Goal: Transaction & Acquisition: Purchase product/service

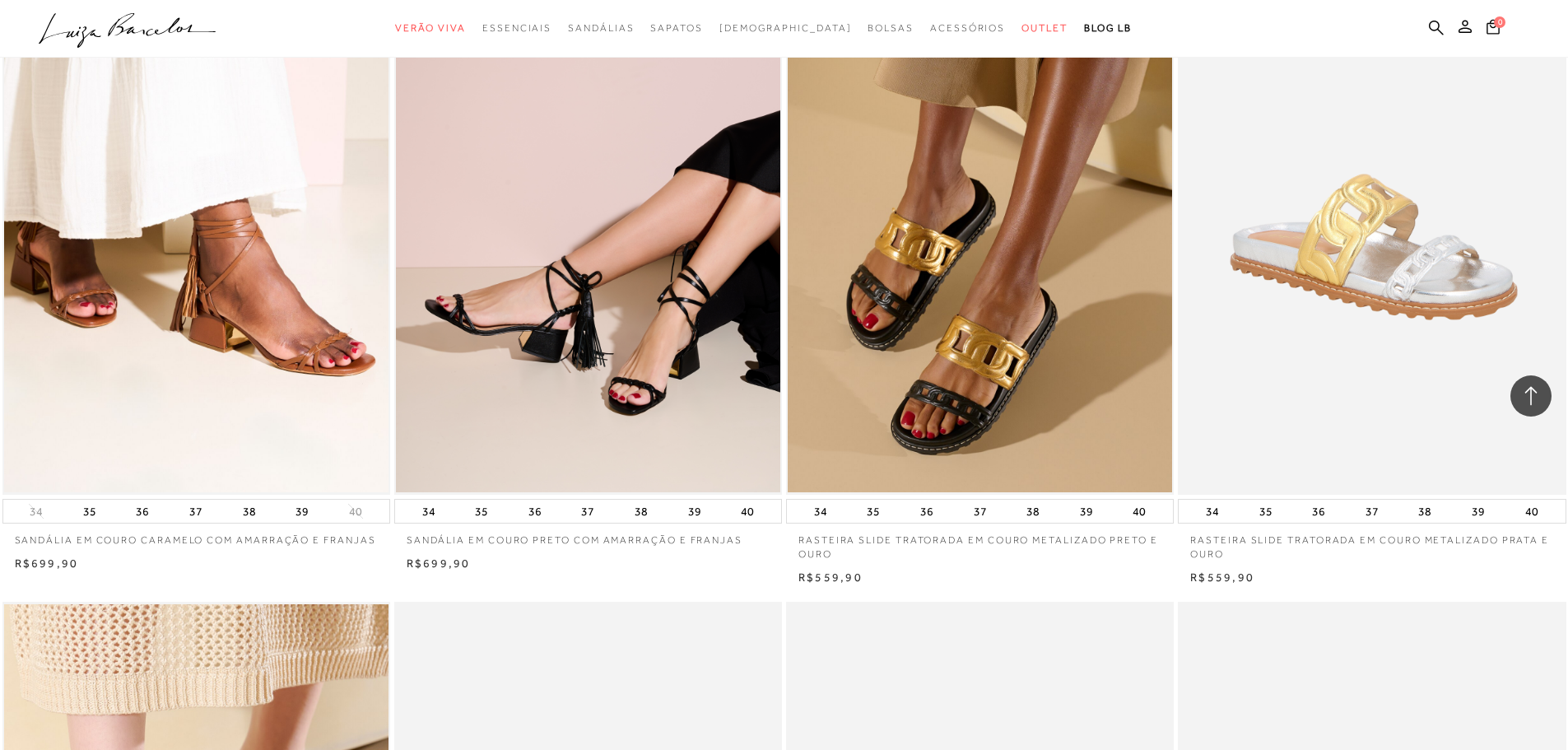
scroll to position [2956, 0]
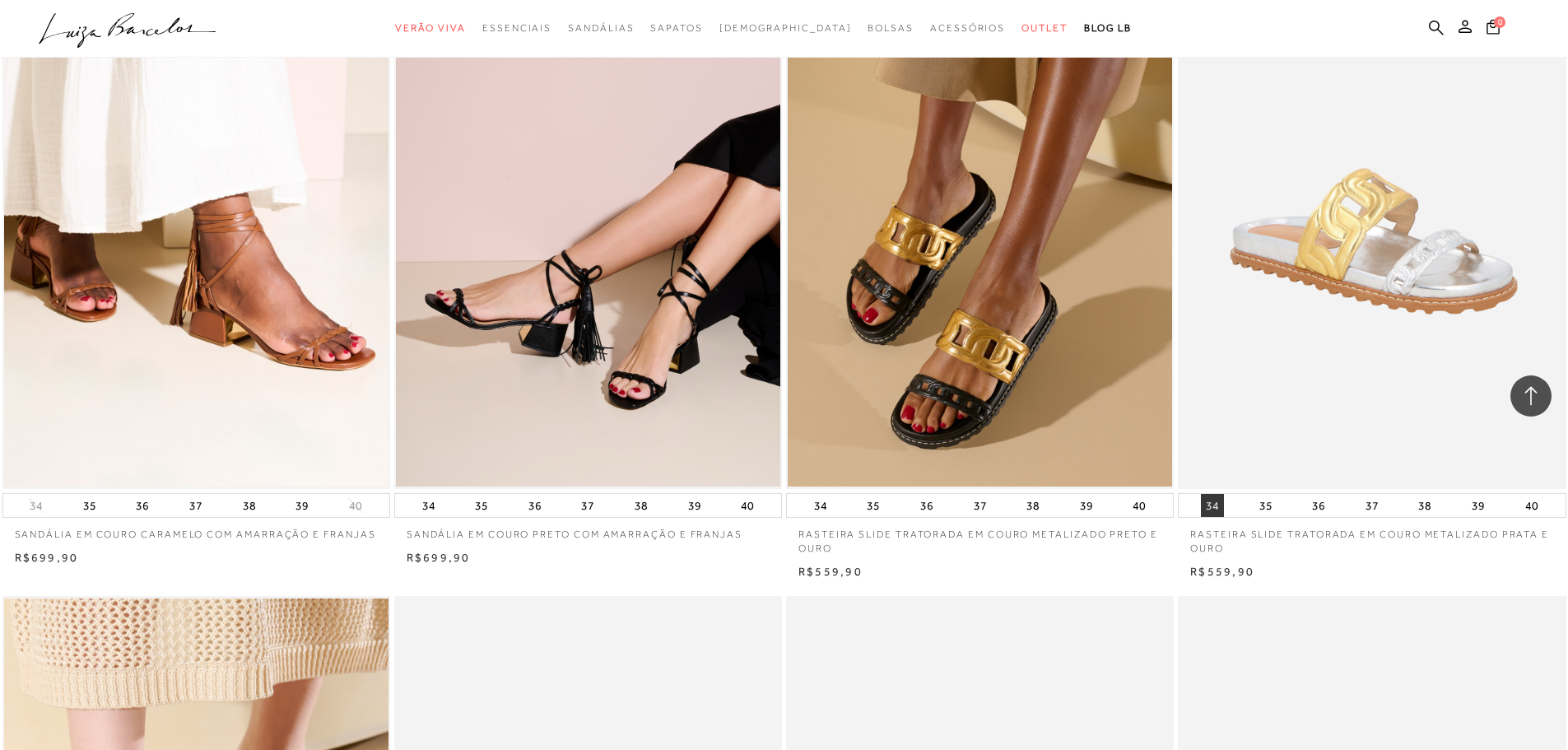
click at [1212, 506] on button "34" at bounding box center [1213, 506] width 23 height 23
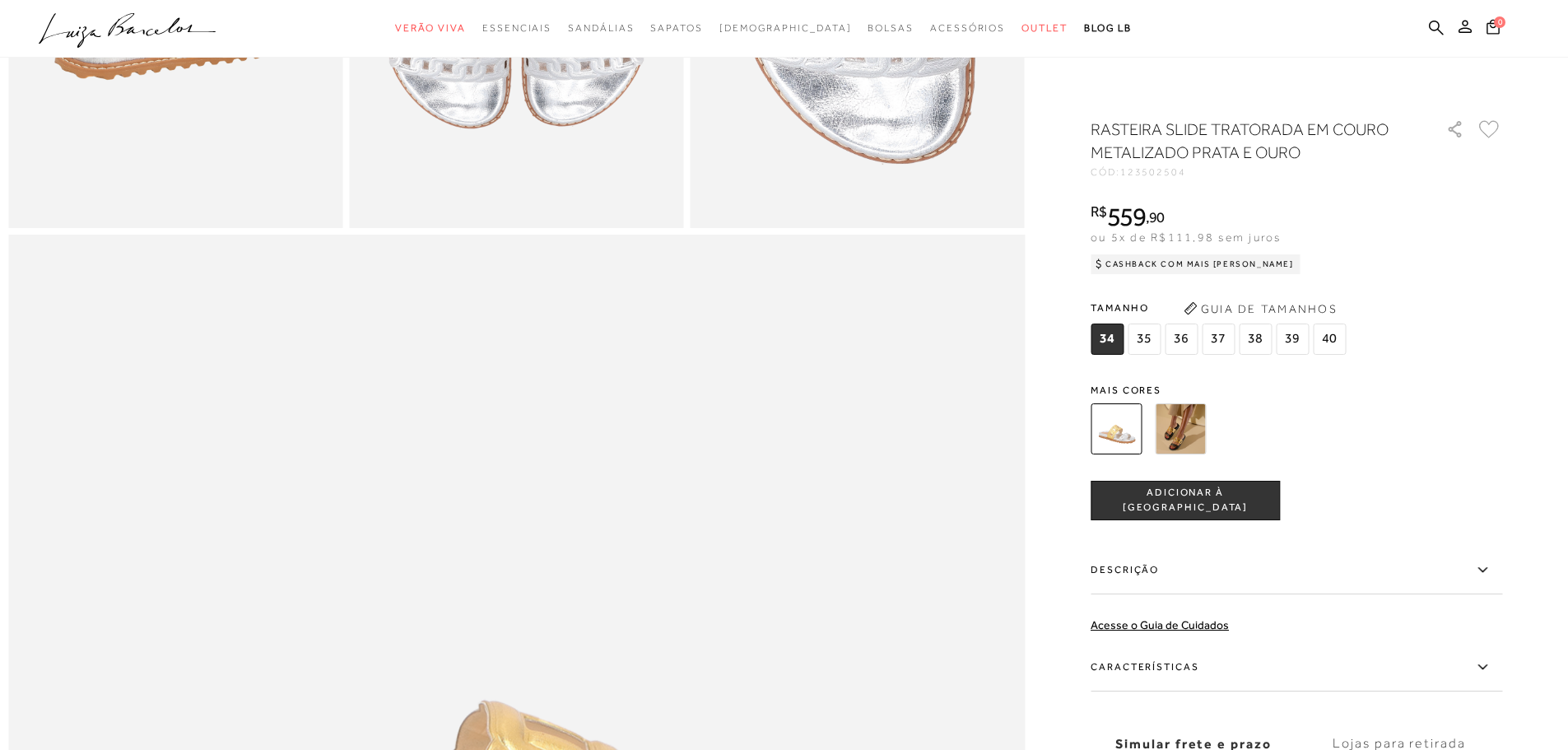
scroll to position [1289, 0]
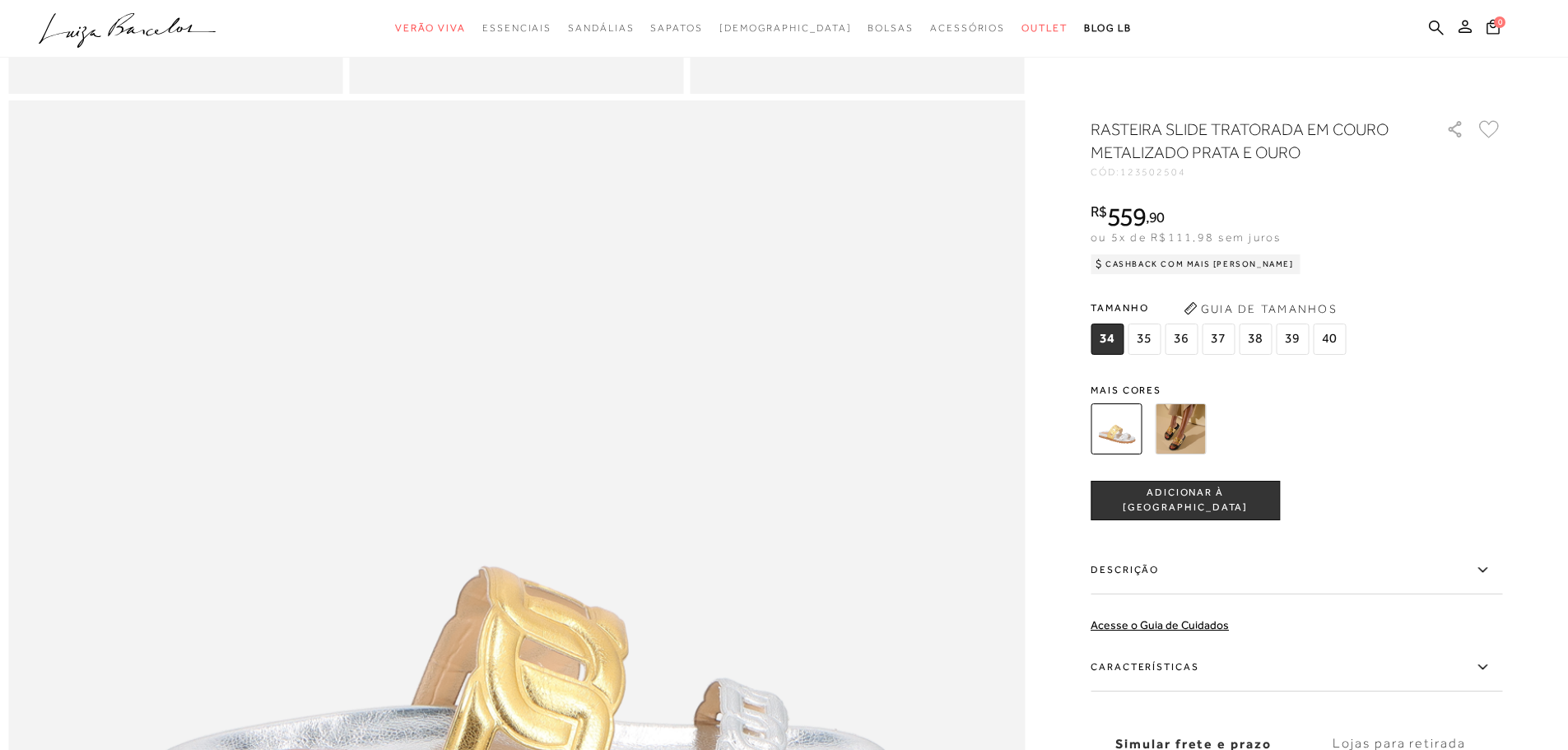
click at [1221, 498] on span "ADICIONAR À [GEOGRAPHIC_DATA]" at bounding box center [1185, 500] width 188 height 29
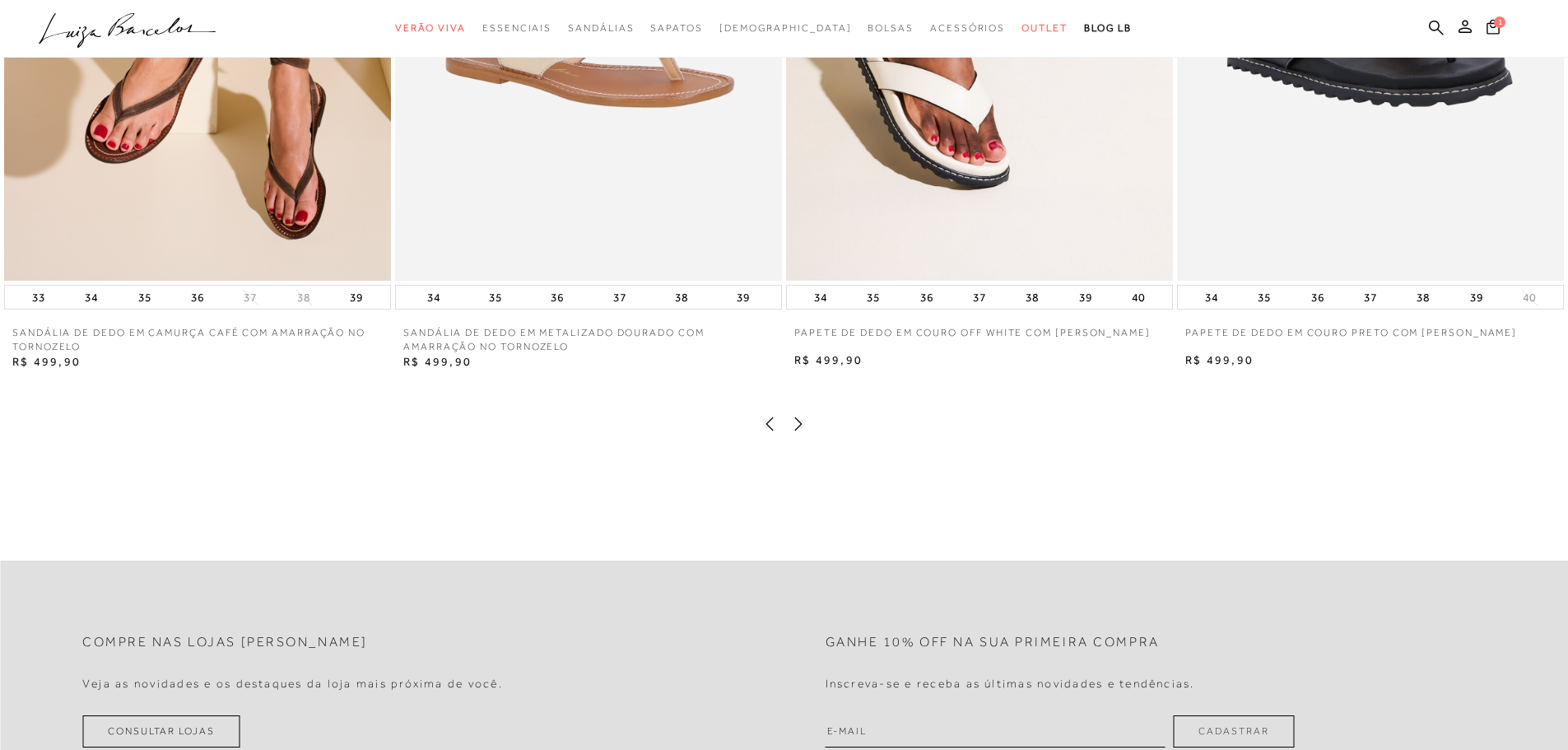
scroll to position [3598, 0]
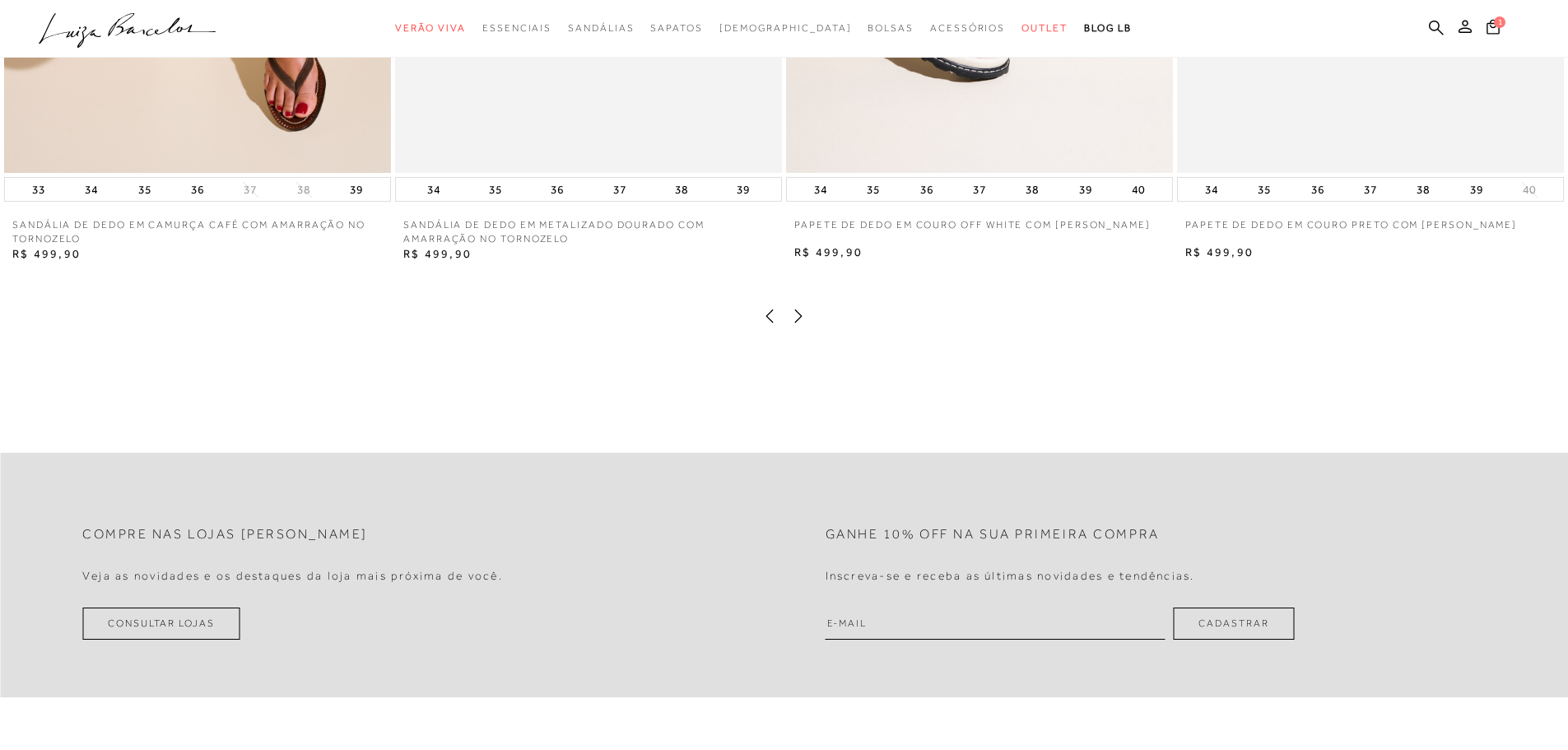
click at [1229, 639] on button "Cadastrar" at bounding box center [1233, 623] width 121 height 32
click at [903, 630] on input "email" at bounding box center [995, 614] width 340 height 32
type input "[EMAIL_ADDRESS][DOMAIN_NAME]"
click at [1224, 630] on button "Cadastrar" at bounding box center [1233, 614] width 121 height 32
click at [1468, 28] on icon at bounding box center [1465, 26] width 13 height 13
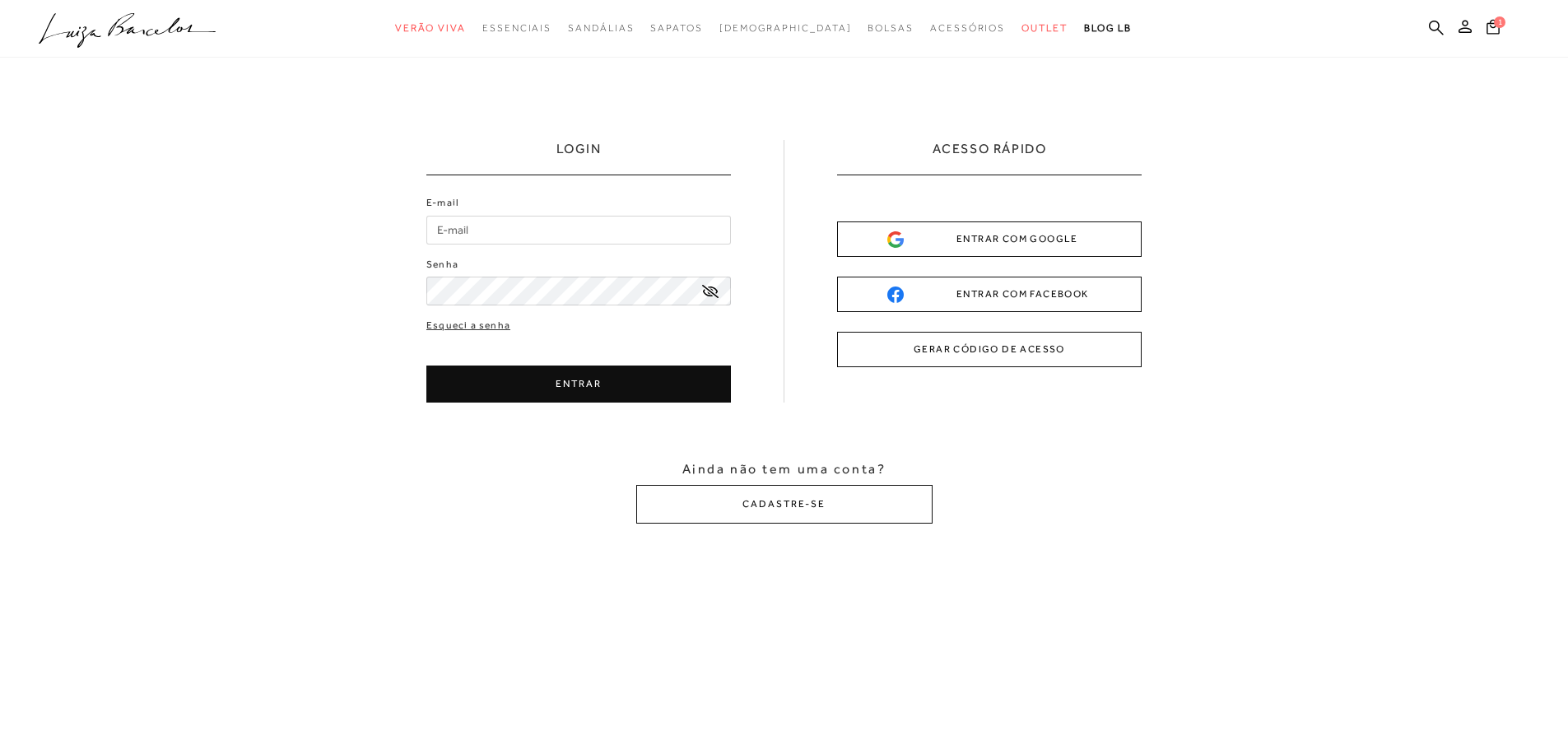
click at [523, 225] on input "E-mail" at bounding box center [578, 230] width 305 height 29
type input "[EMAIL_ADDRESS][DOMAIN_NAME]"
click at [604, 386] on button "ENTRAR" at bounding box center [578, 383] width 305 height 37
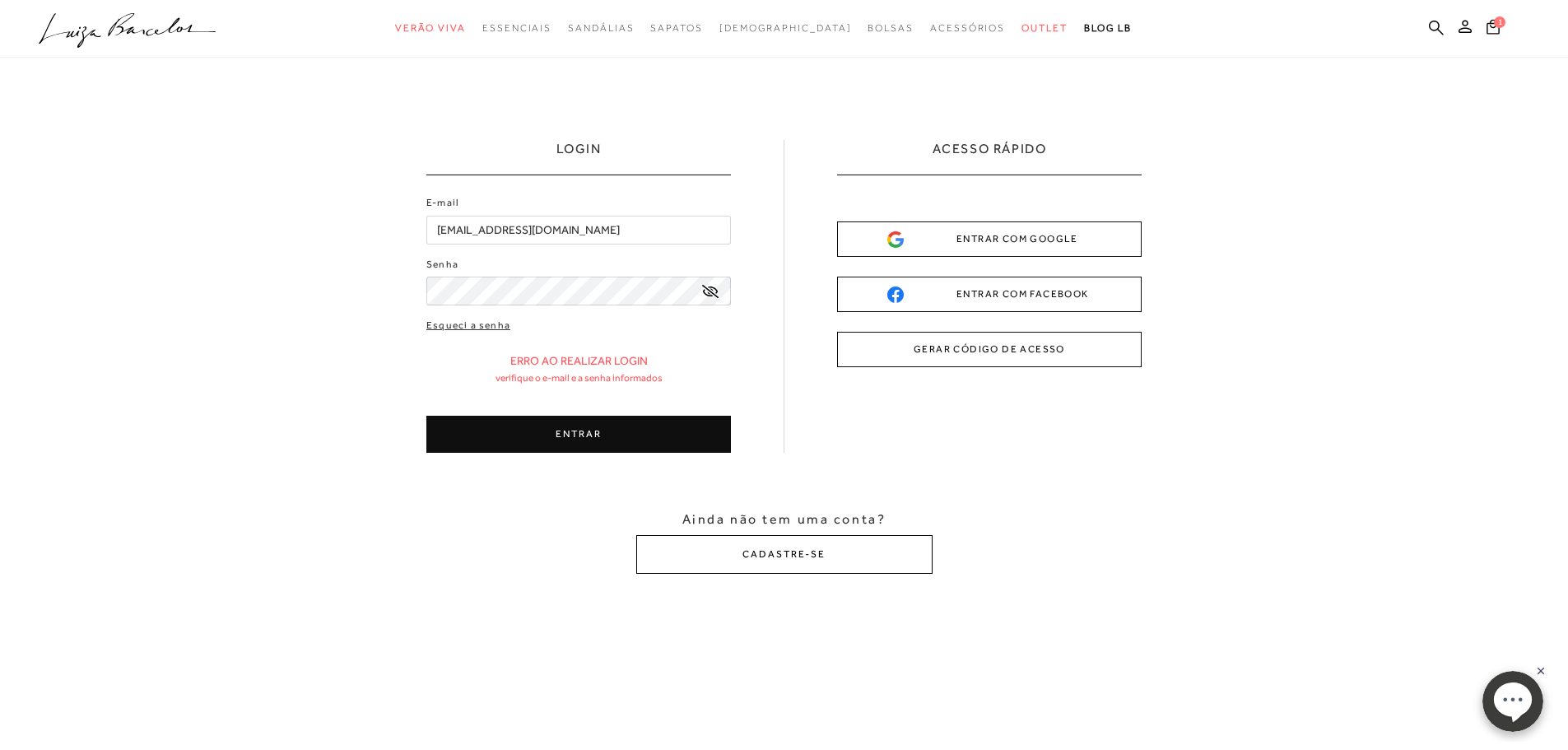
click at [810, 556] on button "CADASTRE-SE" at bounding box center [784, 554] width 297 height 39
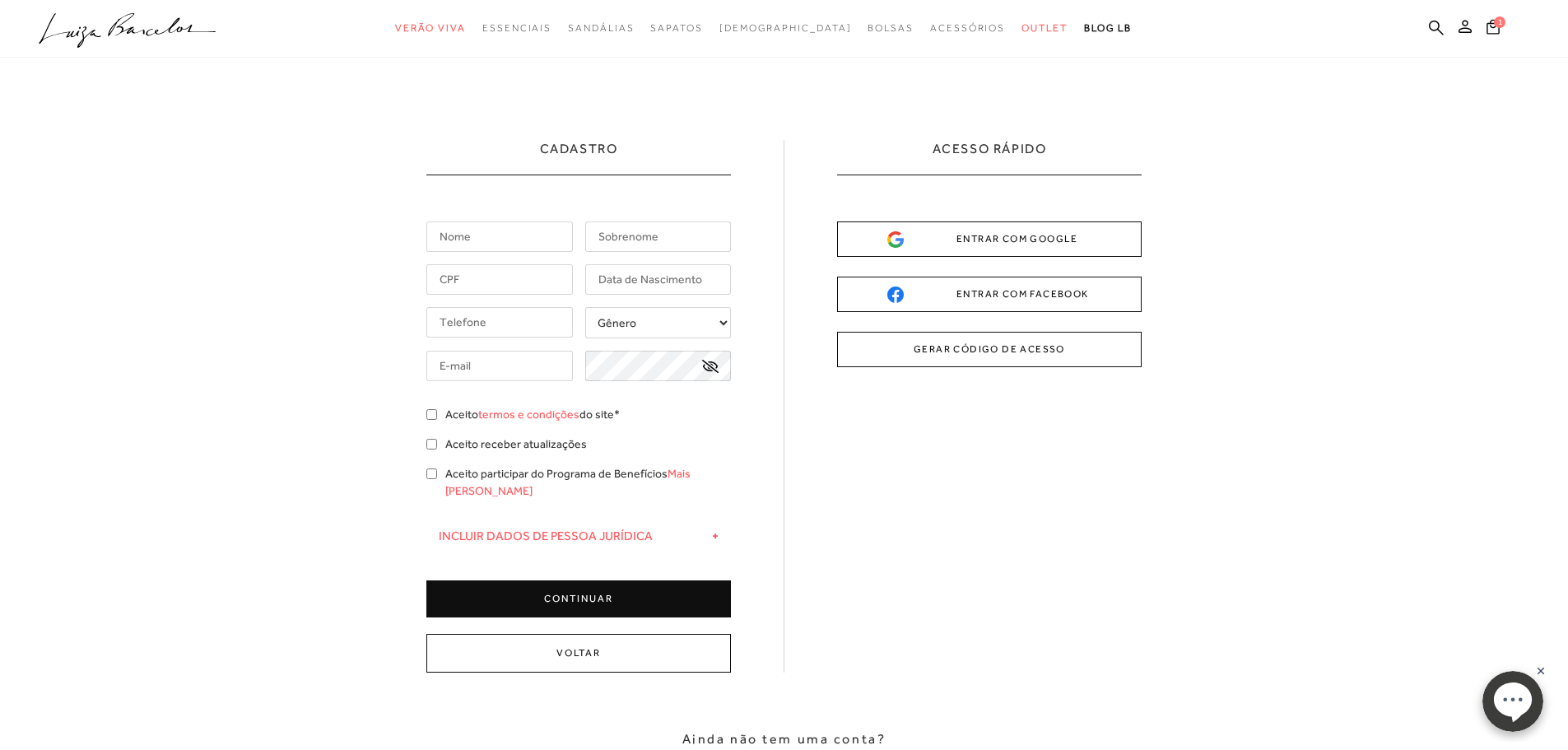
click at [497, 231] on input "text" at bounding box center [499, 236] width 146 height 31
type input "[PERSON_NAME]"
type input "VALLADARES"
type input "438.344.426-15"
type input "[DATE]"
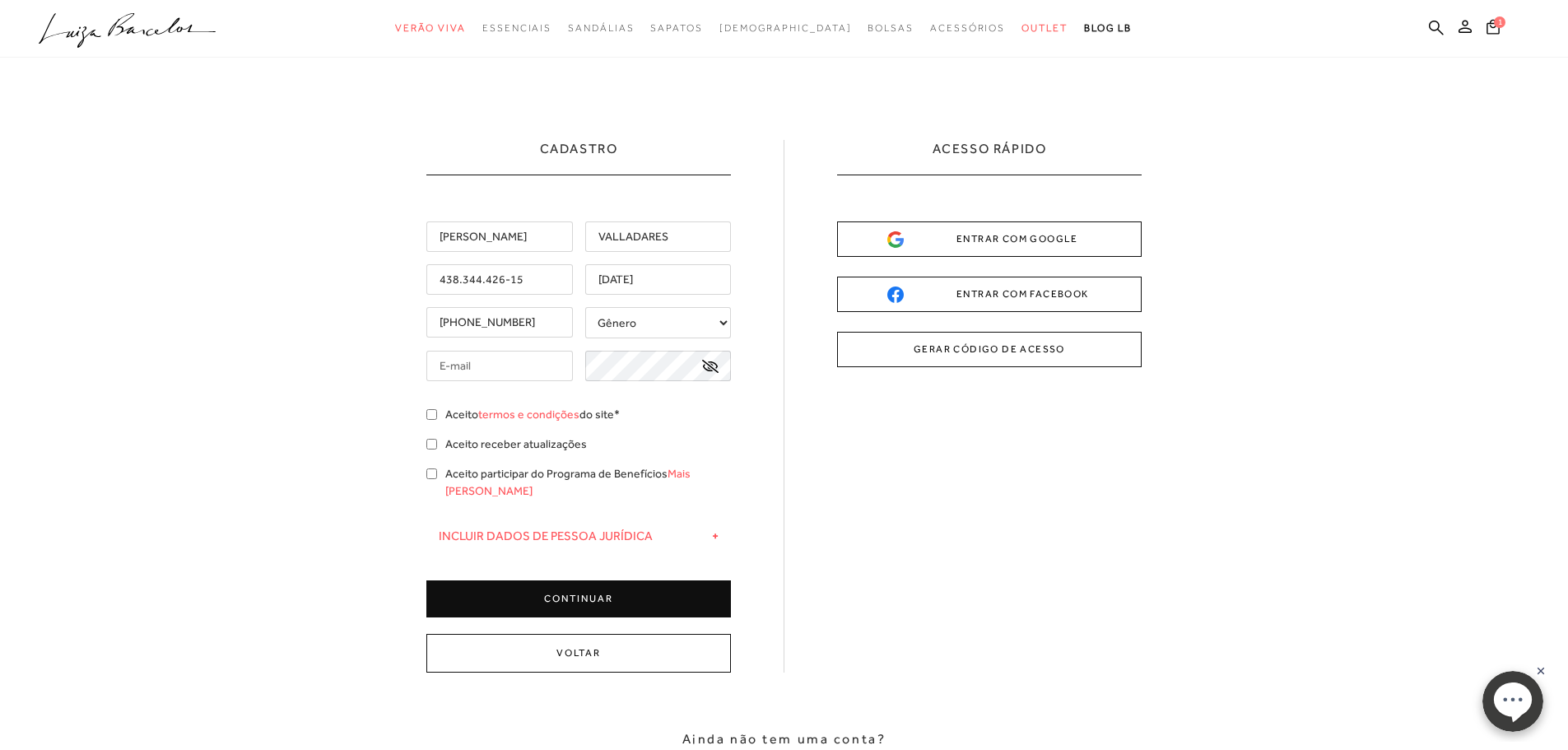
type input "[PHONE_NUMBER]"
click at [726, 323] on select "Gênero Feminino Masculino" at bounding box center [658, 323] width 146 height 31
select select
click at [585, 307] on select "Gênero Feminino Masculino" at bounding box center [658, 323] width 146 height 31
click at [509, 362] on input "text" at bounding box center [499, 365] width 146 height 31
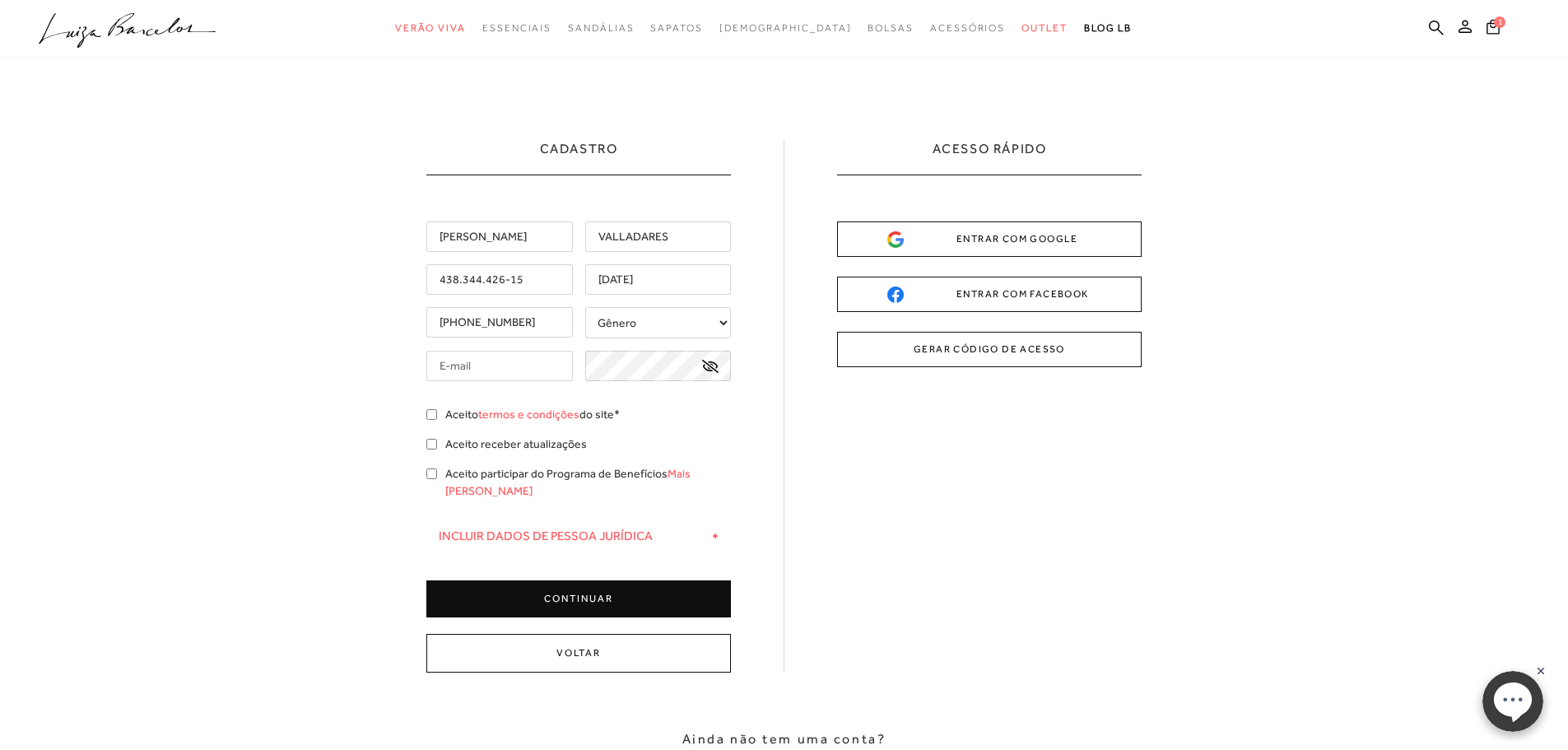
type input "[EMAIL_ADDRESS][DOMAIN_NAME]"
click at [716, 367] on icon at bounding box center [710, 366] width 17 height 13
click at [431, 414] on input "Aceito termos e condições do site*" at bounding box center [431, 414] width 11 height 11
checkbox input "true"
click at [435, 446] on input "Aceito receber atualizações" at bounding box center [431, 444] width 11 height 11
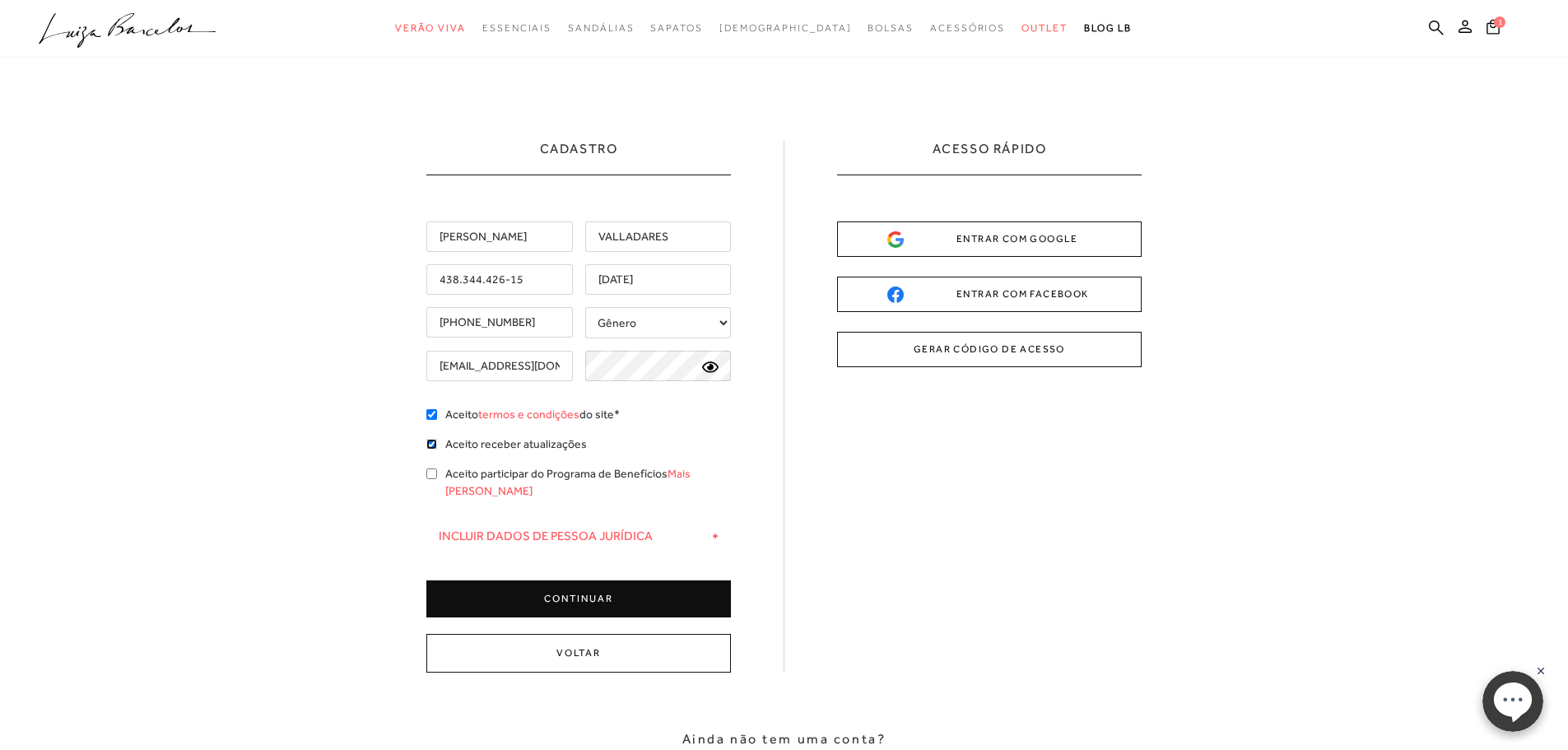
checkbox input "true"
click at [432, 474] on input "Aceito participar do Programa de Benefícios Mais [PERSON_NAME]" at bounding box center [431, 473] width 11 height 11
checkbox input "true"
click at [594, 585] on button "CONTINUAR" at bounding box center [578, 598] width 305 height 37
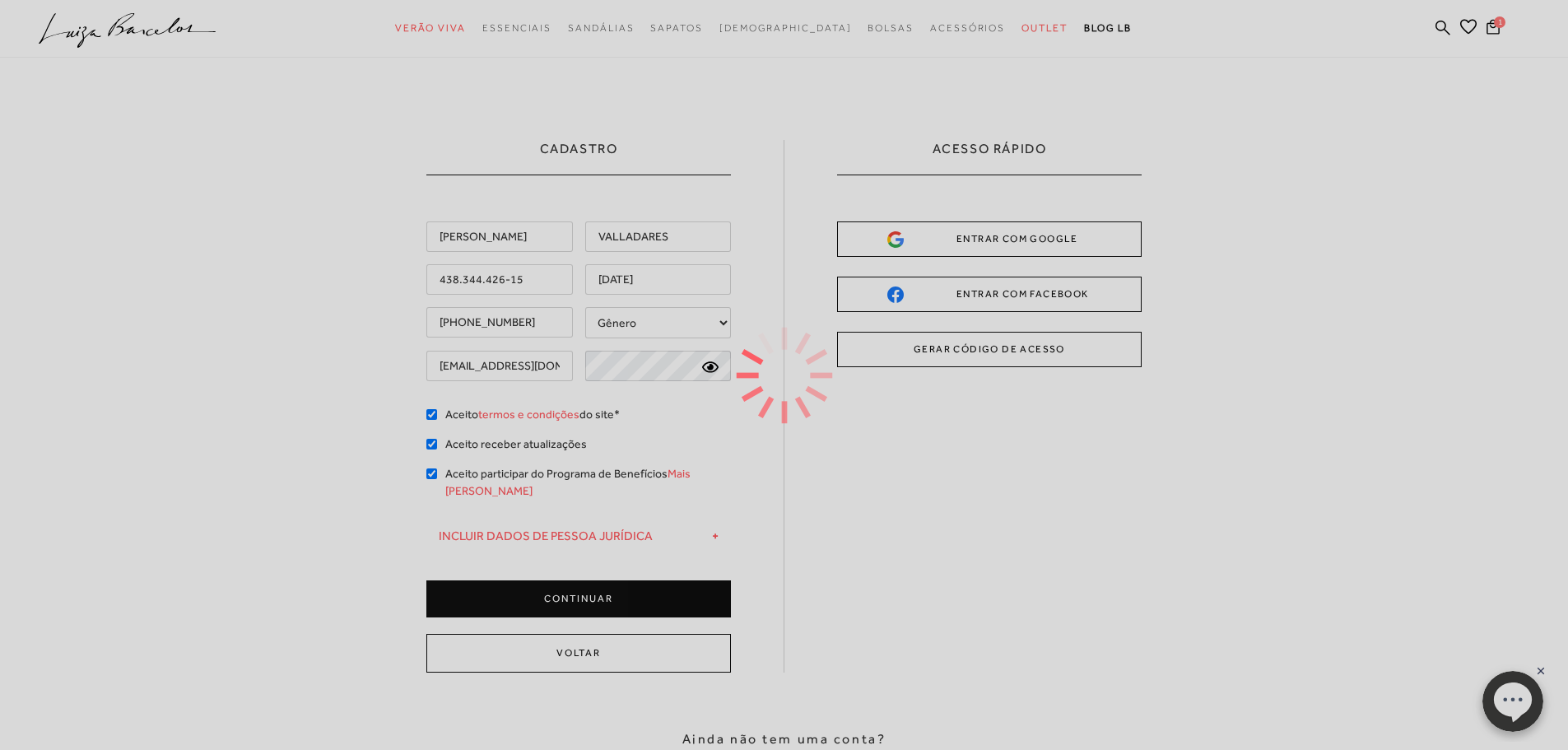
type input "[PERSON_NAME]"
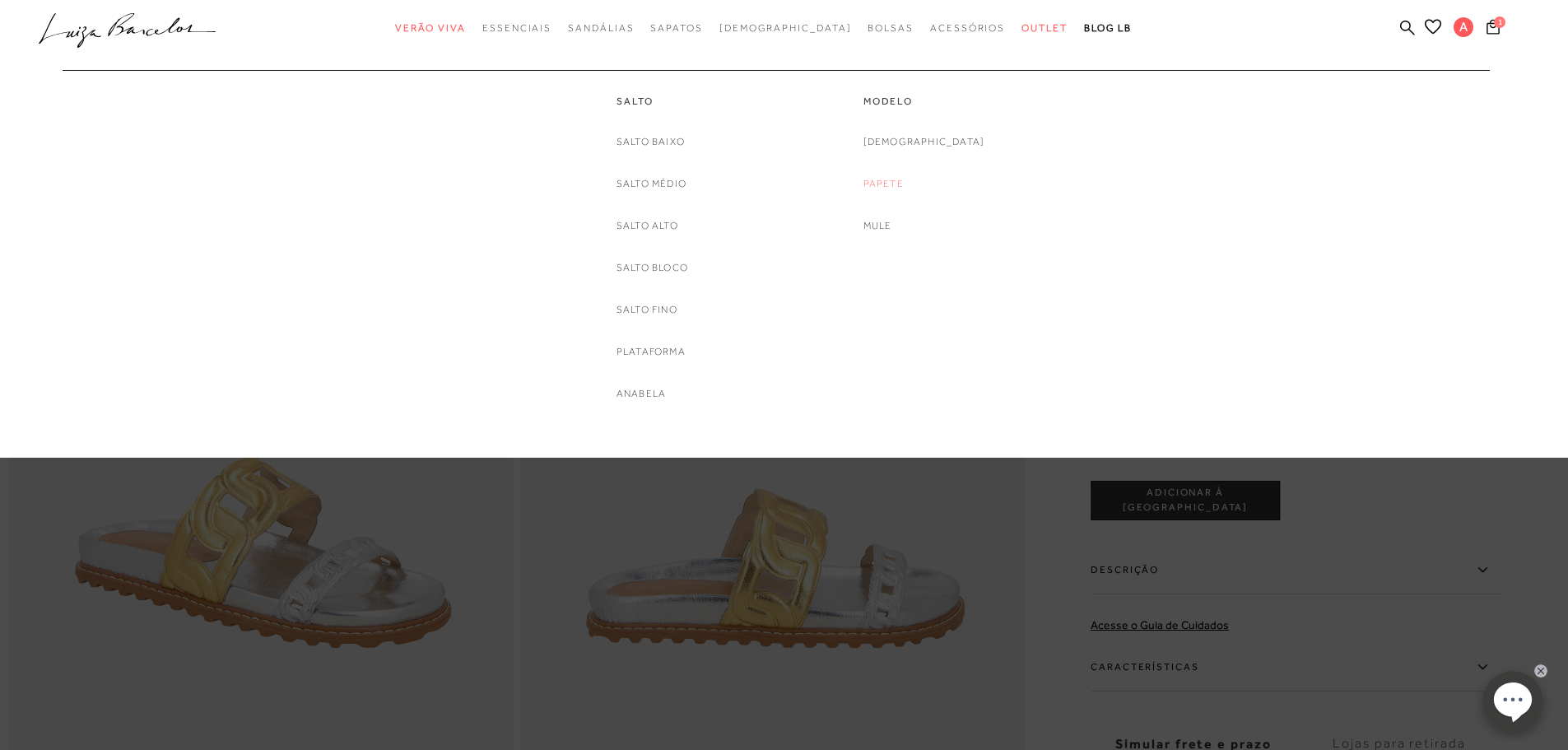
click at [904, 183] on link "Papete" at bounding box center [883, 183] width 40 height 17
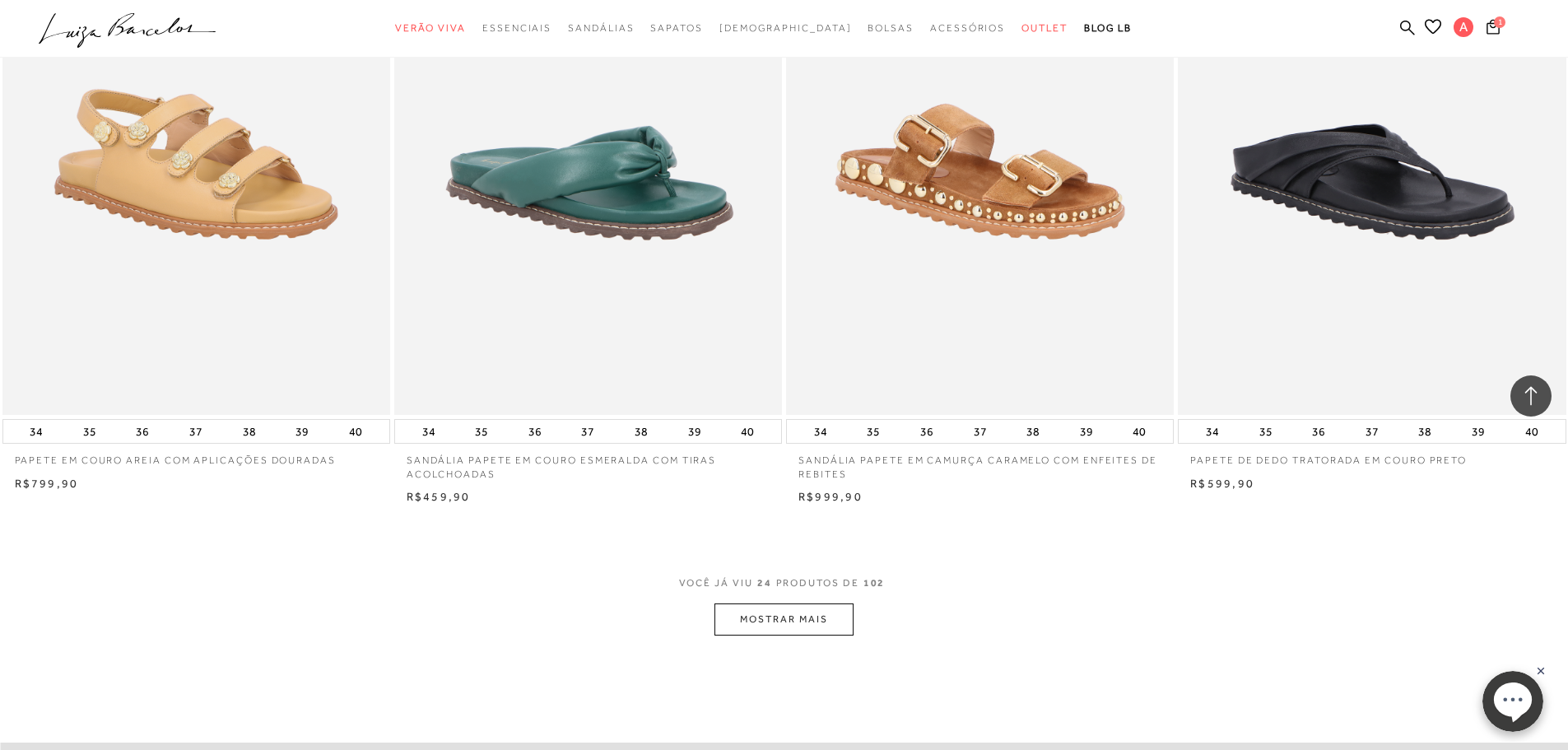
scroll to position [3791, 0]
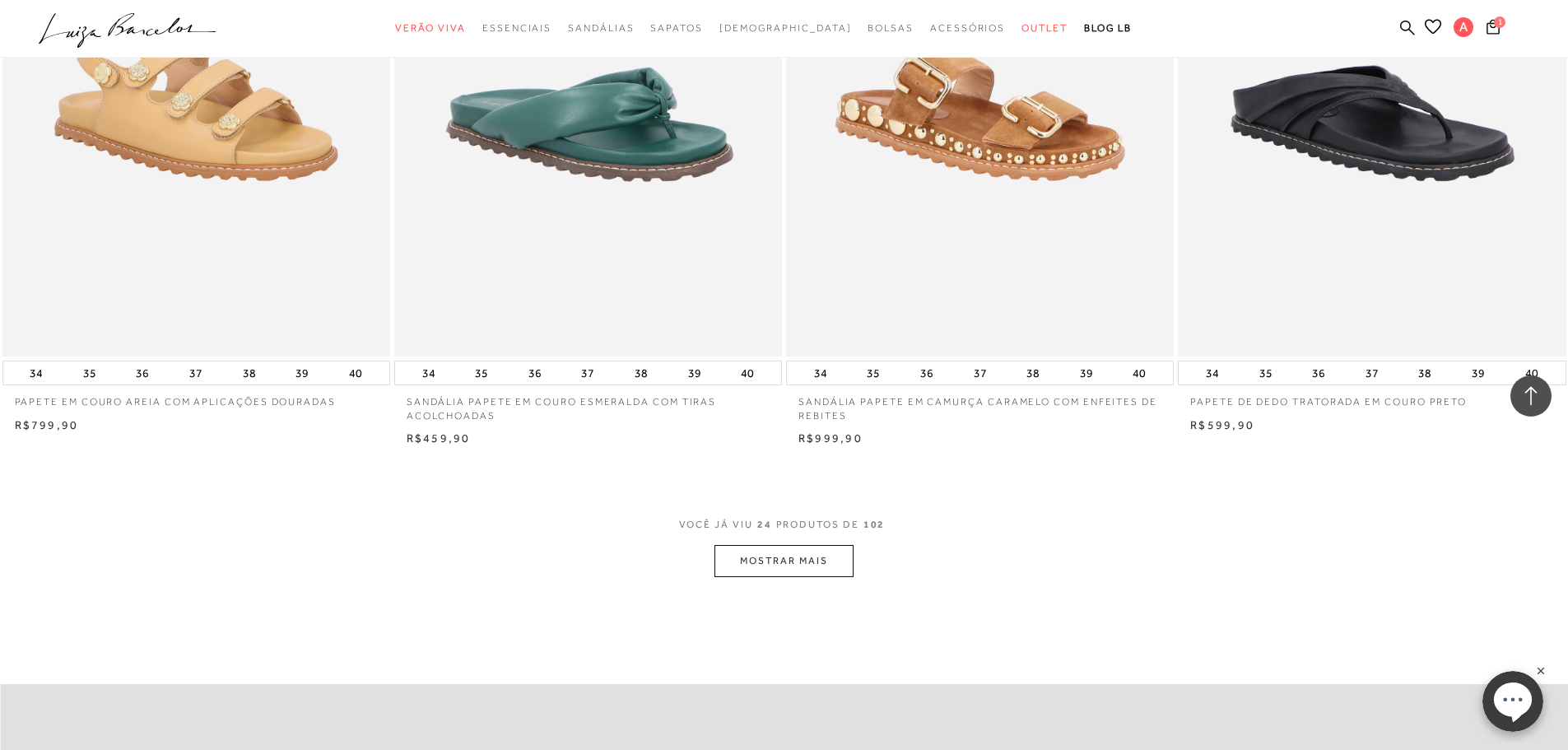
click at [805, 562] on button "MOSTRAR MAIS" at bounding box center [783, 561] width 138 height 32
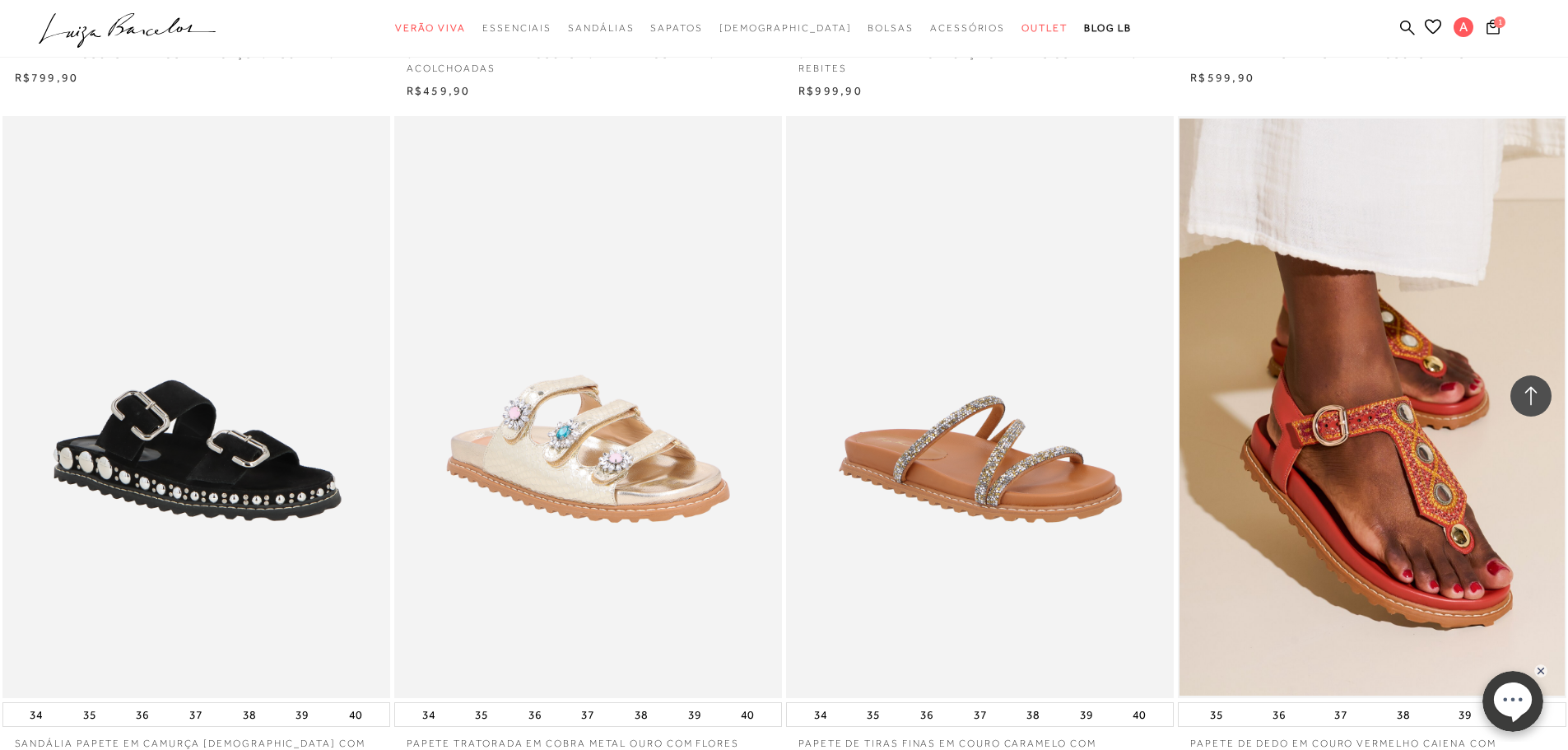
scroll to position [4213, 0]
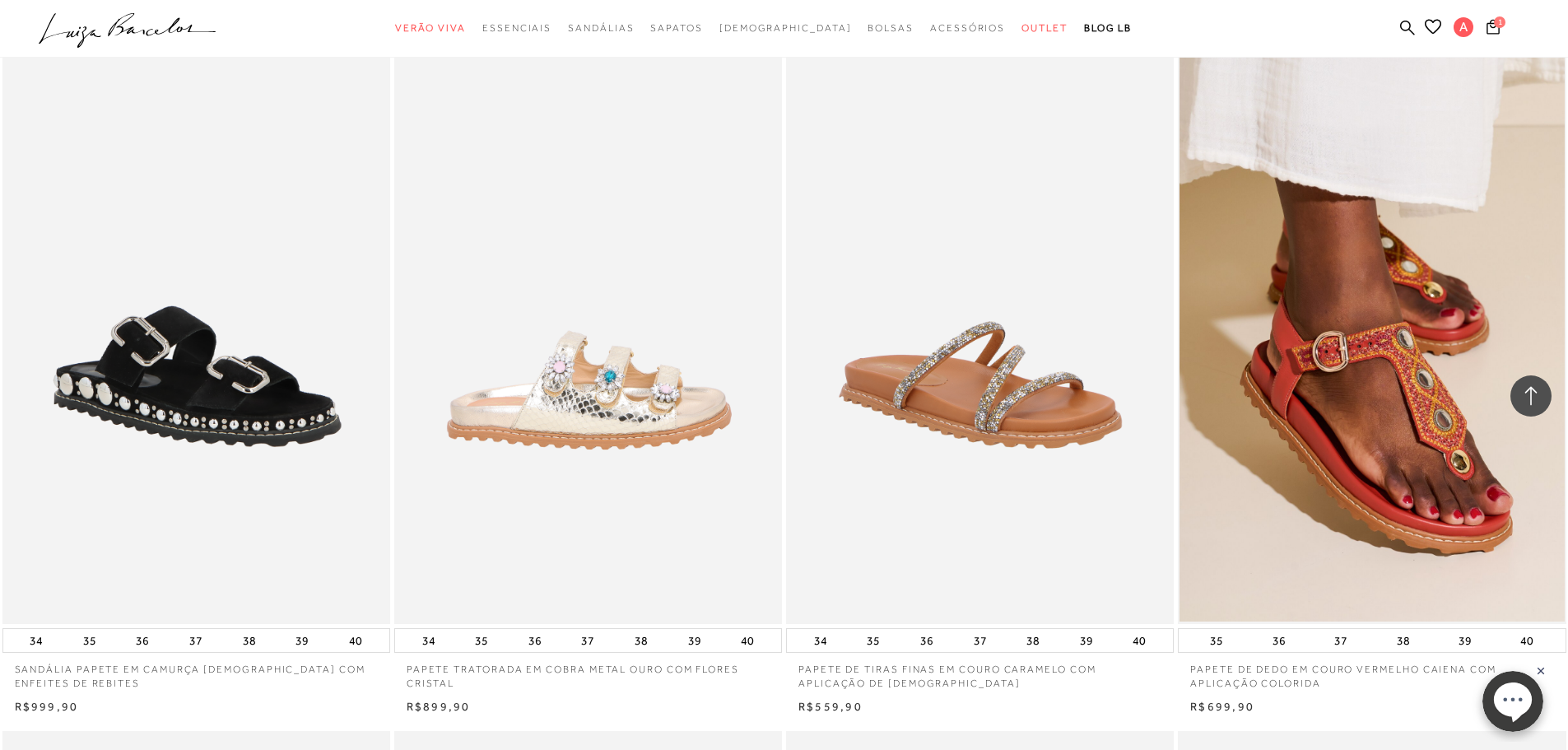
click at [606, 396] on img at bounding box center [588, 333] width 386 height 581
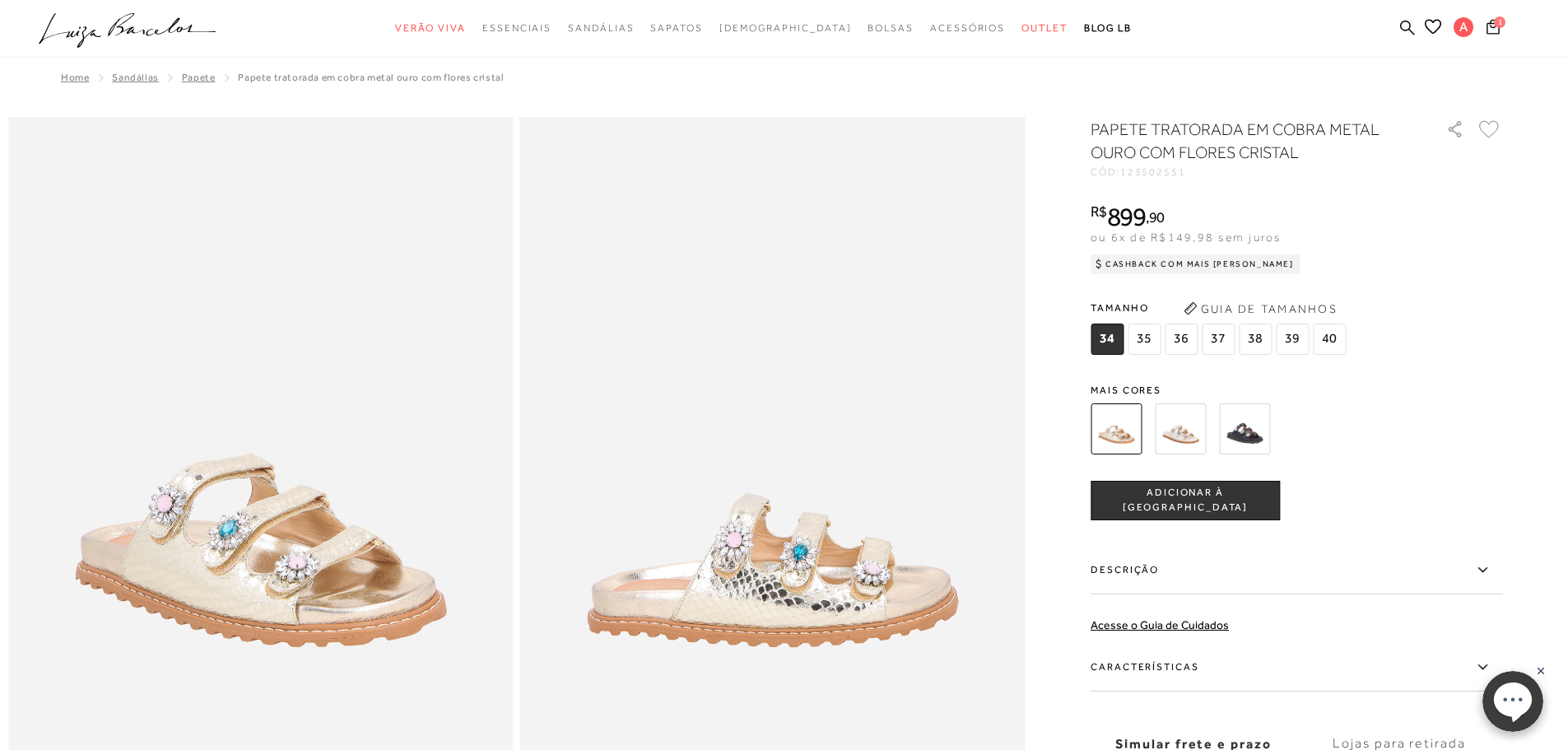
click at [1126, 433] on img at bounding box center [1116, 429] width 51 height 51
click at [1193, 428] on img at bounding box center [1181, 429] width 51 height 51
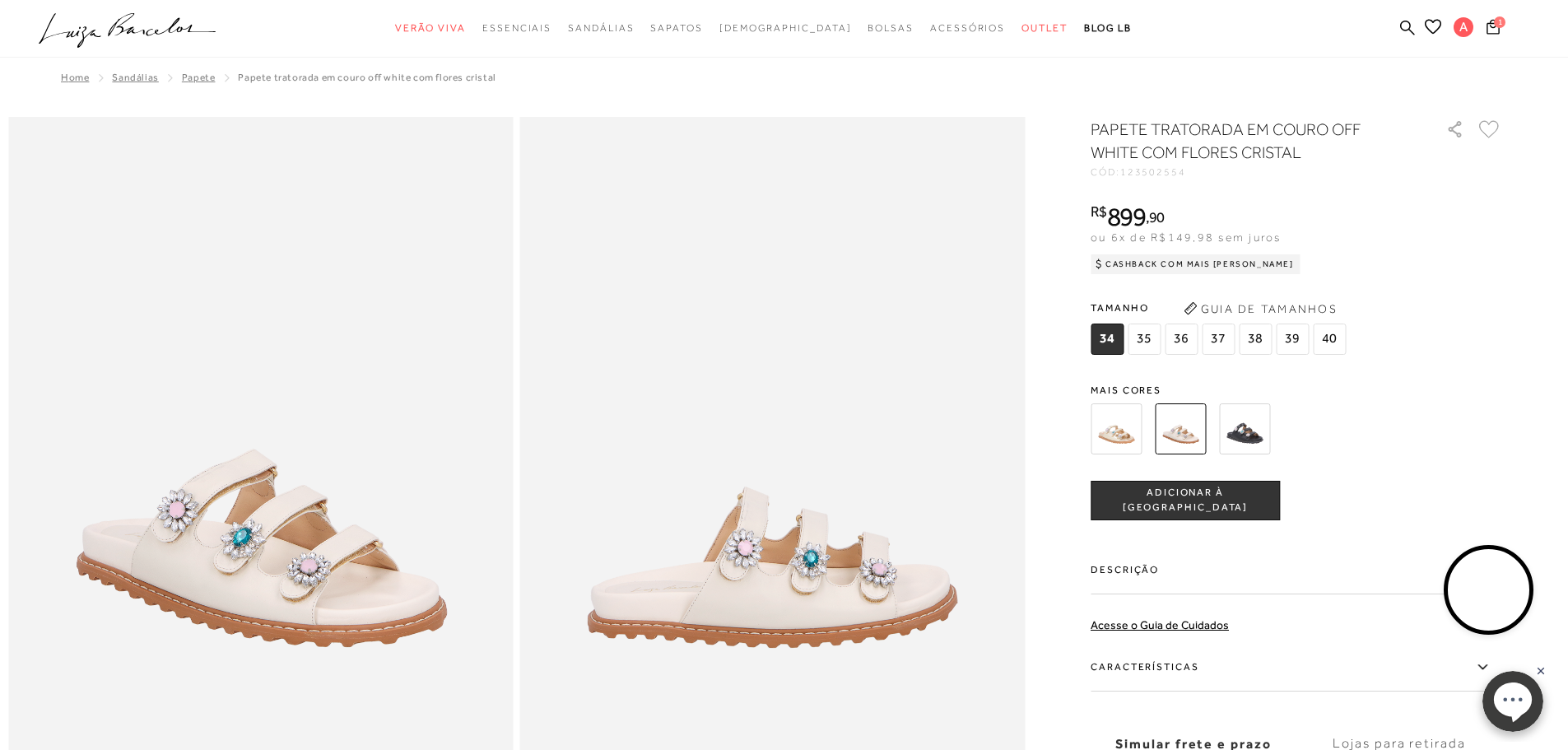
click at [1205, 504] on span "ADICIONAR À [GEOGRAPHIC_DATA]" at bounding box center [1185, 500] width 188 height 29
click at [1198, 439] on img at bounding box center [1181, 429] width 51 height 51
click at [1128, 439] on img at bounding box center [1116, 429] width 51 height 51
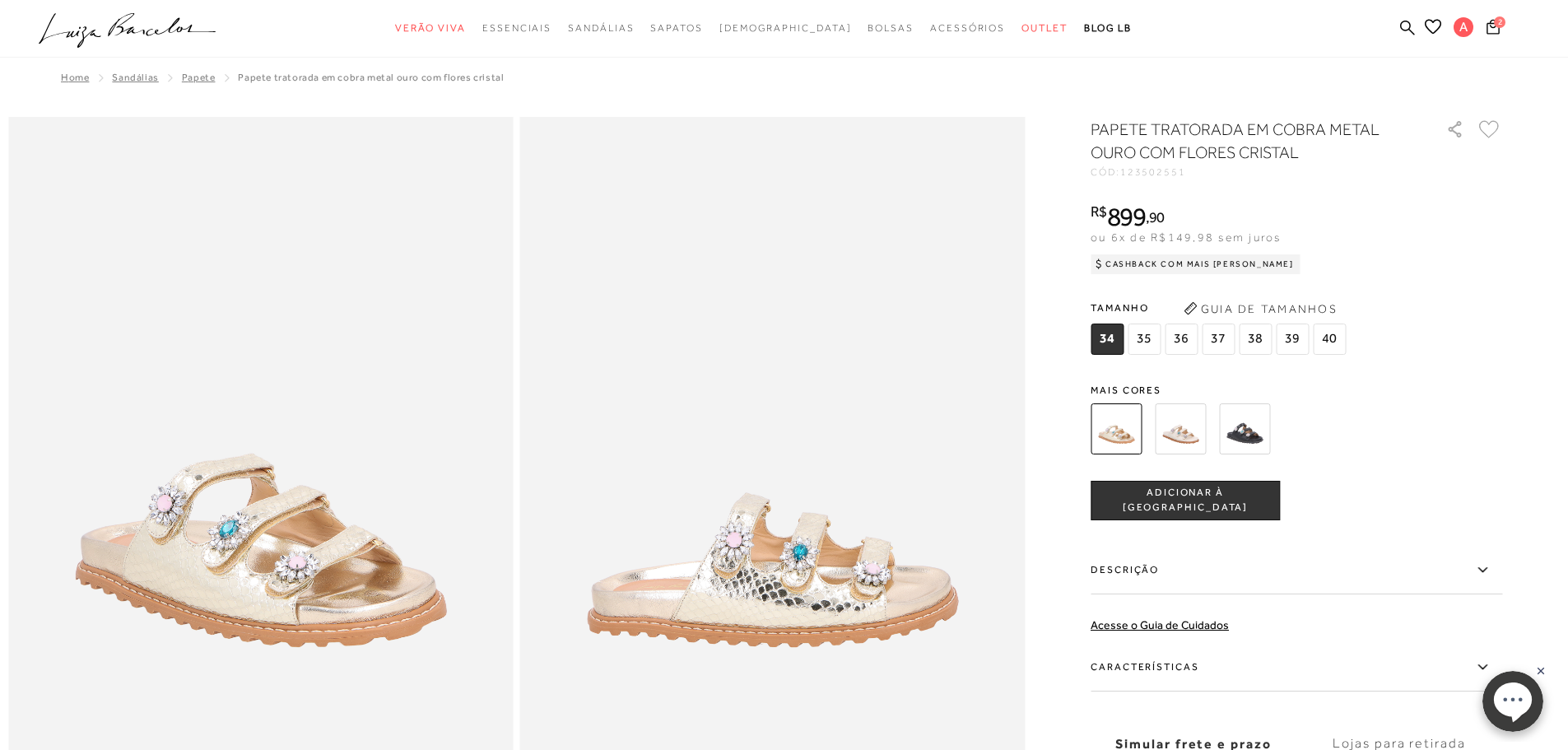
click at [1261, 429] on img at bounding box center [1245, 429] width 51 height 51
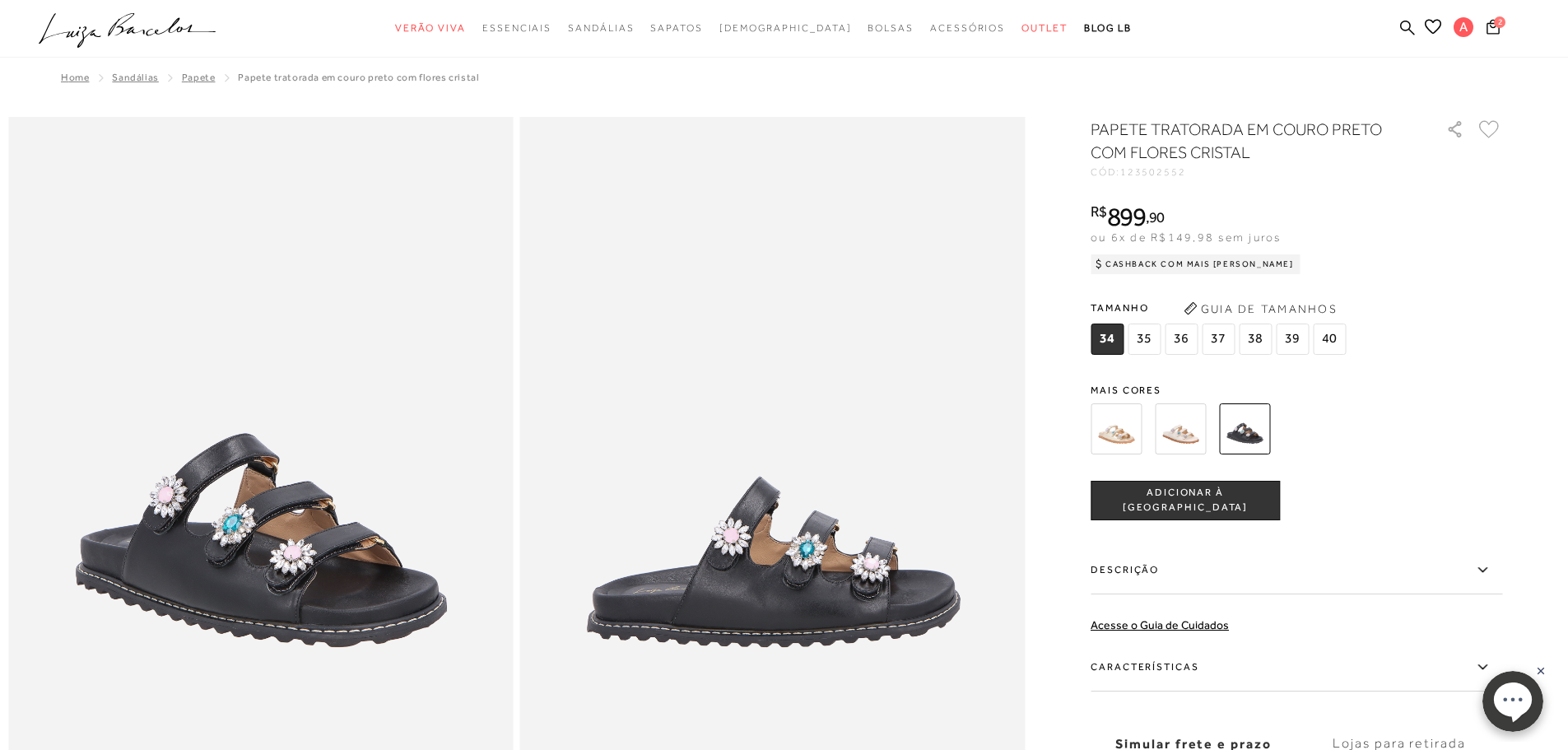
click at [1190, 430] on img at bounding box center [1181, 429] width 51 height 51
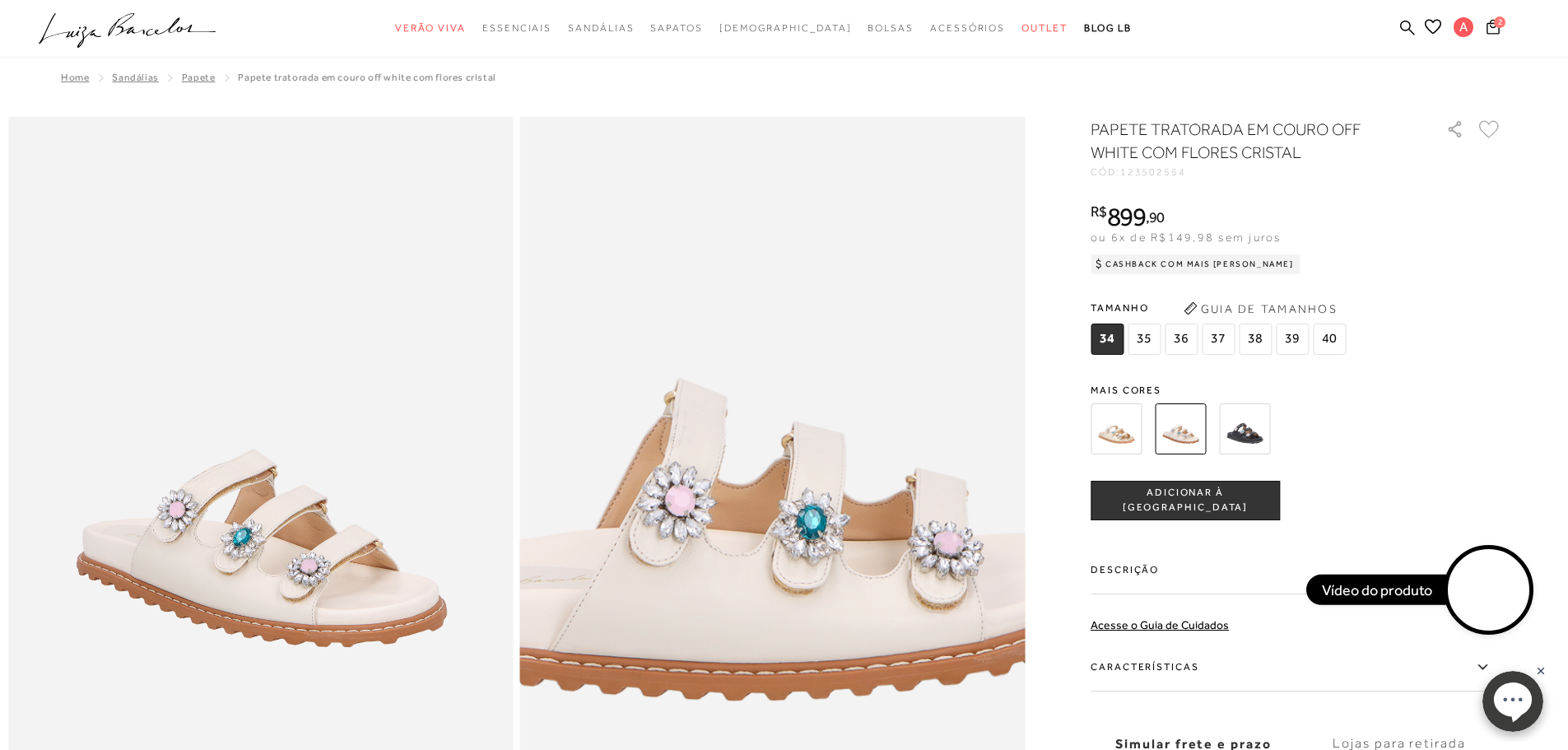
click at [814, 600] on img at bounding box center [734, 396] width 1010 height 1515
click at [815, 600] on img at bounding box center [732, 396] width 1010 height 1515
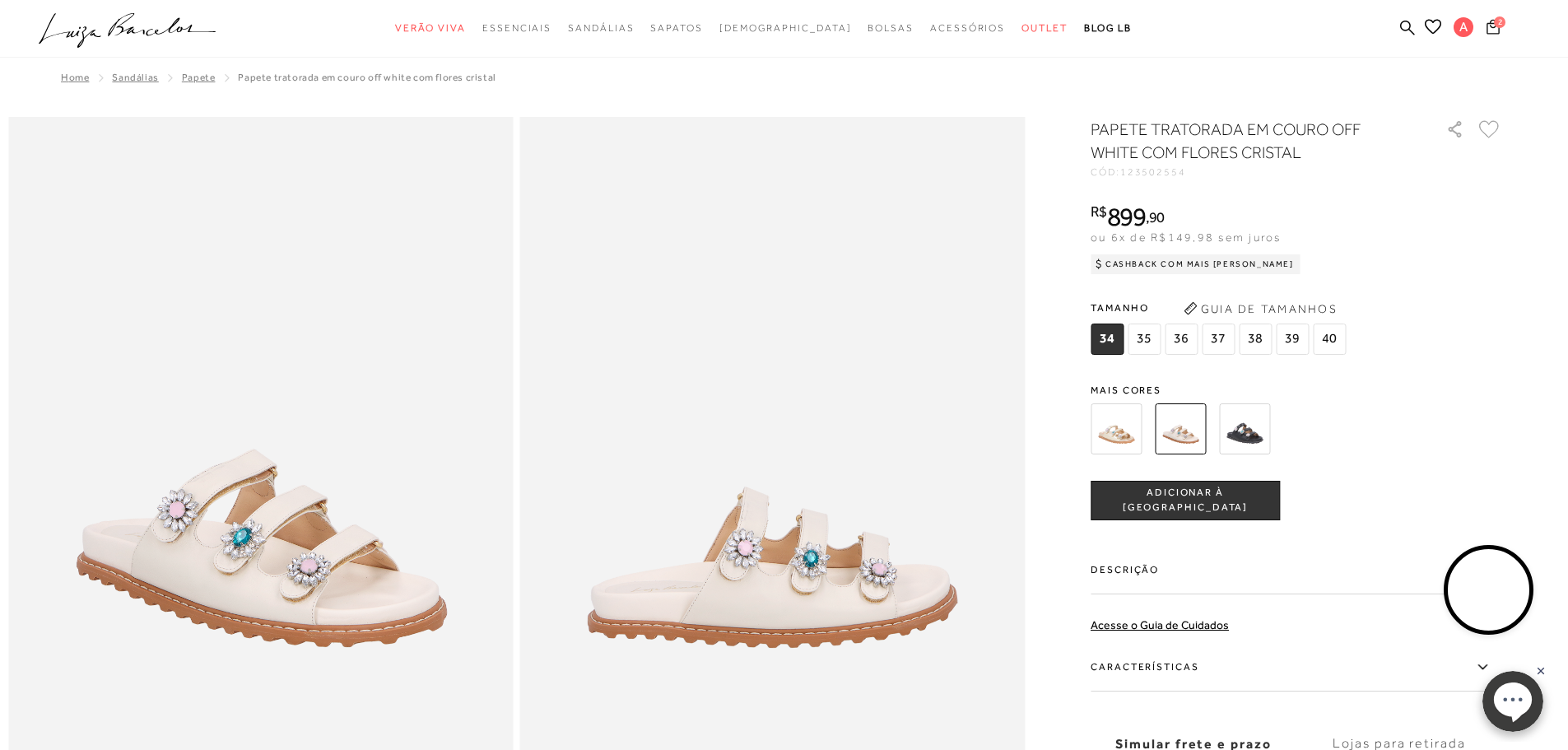
click at [1494, 29] on icon at bounding box center [1493, 26] width 13 height 16
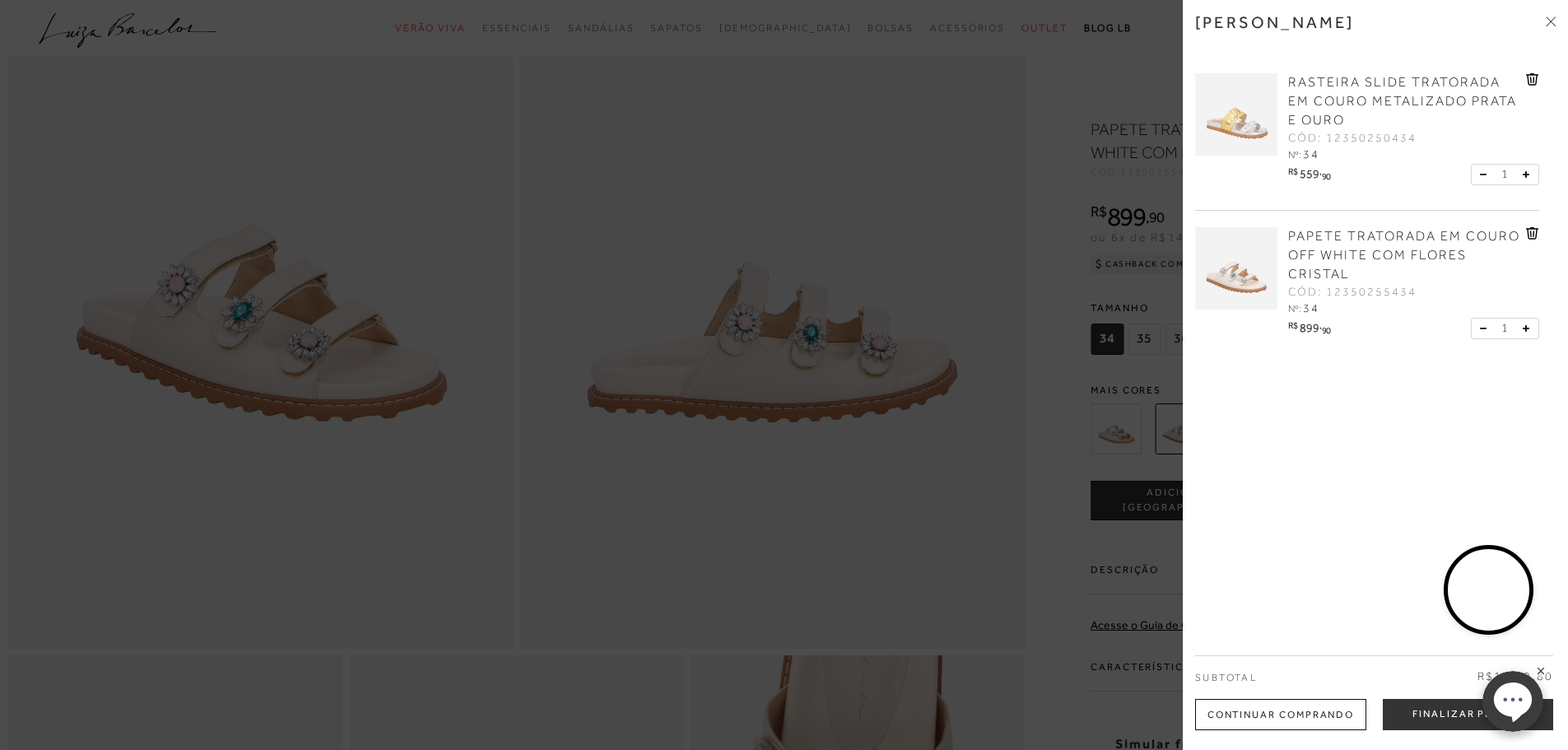
scroll to position [387, 0]
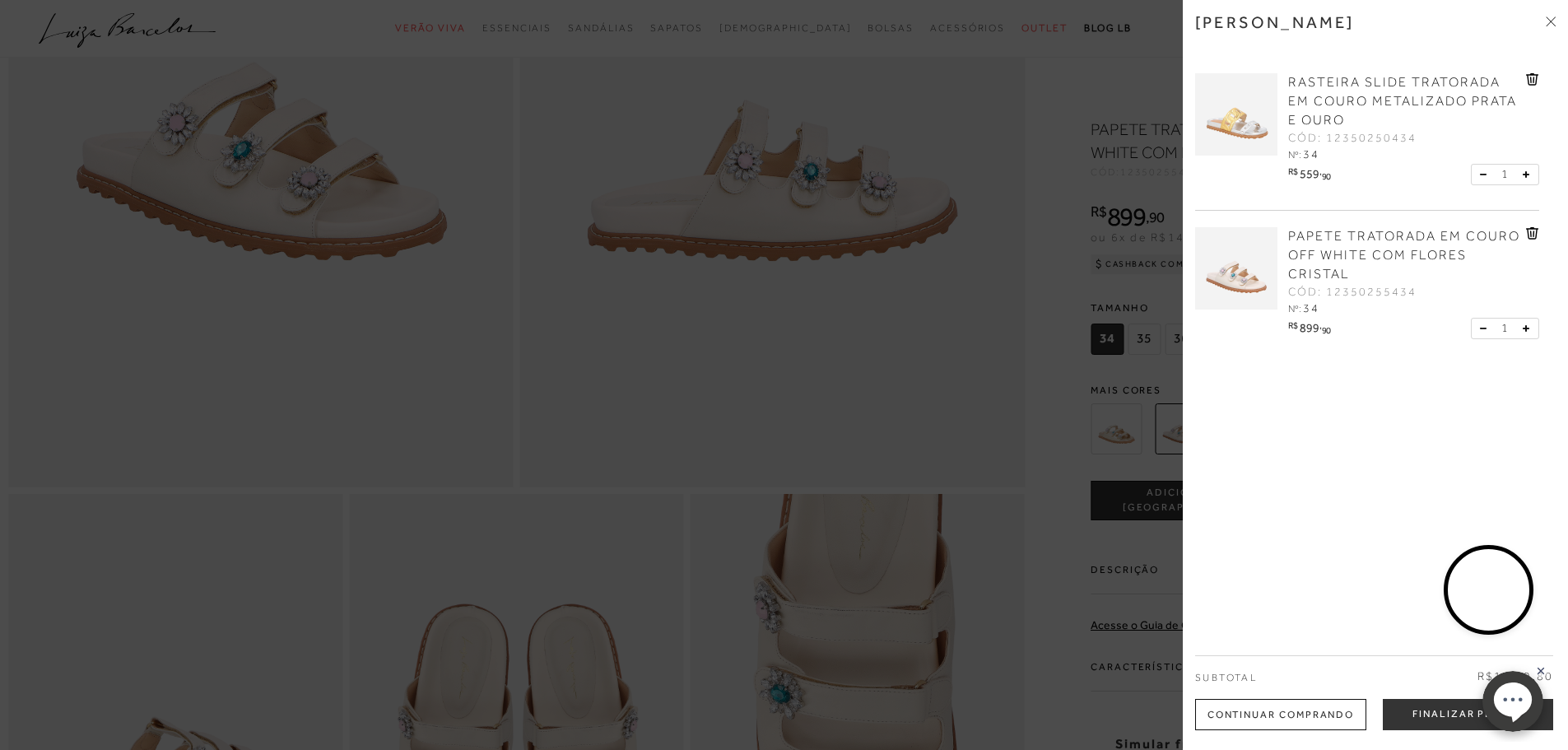
drag, startPoint x: 1556, startPoint y: 136, endPoint x: 1559, endPoint y: 150, distance: 14.3
click at [1559, 150] on div "[PERSON_NAME] RASTEIRA SLIDE TRATORADA EM COURO METALIZADO PRATA E OURO CÓD: 12…" at bounding box center [1376, 375] width 385 height 750
drag, startPoint x: 1504, startPoint y: 589, endPoint x: 1352, endPoint y: 561, distance: 154.6
click at [1352, 561] on video at bounding box center [1379, 574] width 78 height 78
drag, startPoint x: 1516, startPoint y: 695, endPoint x: 2893, endPoint y: 1319, distance: 1511.8
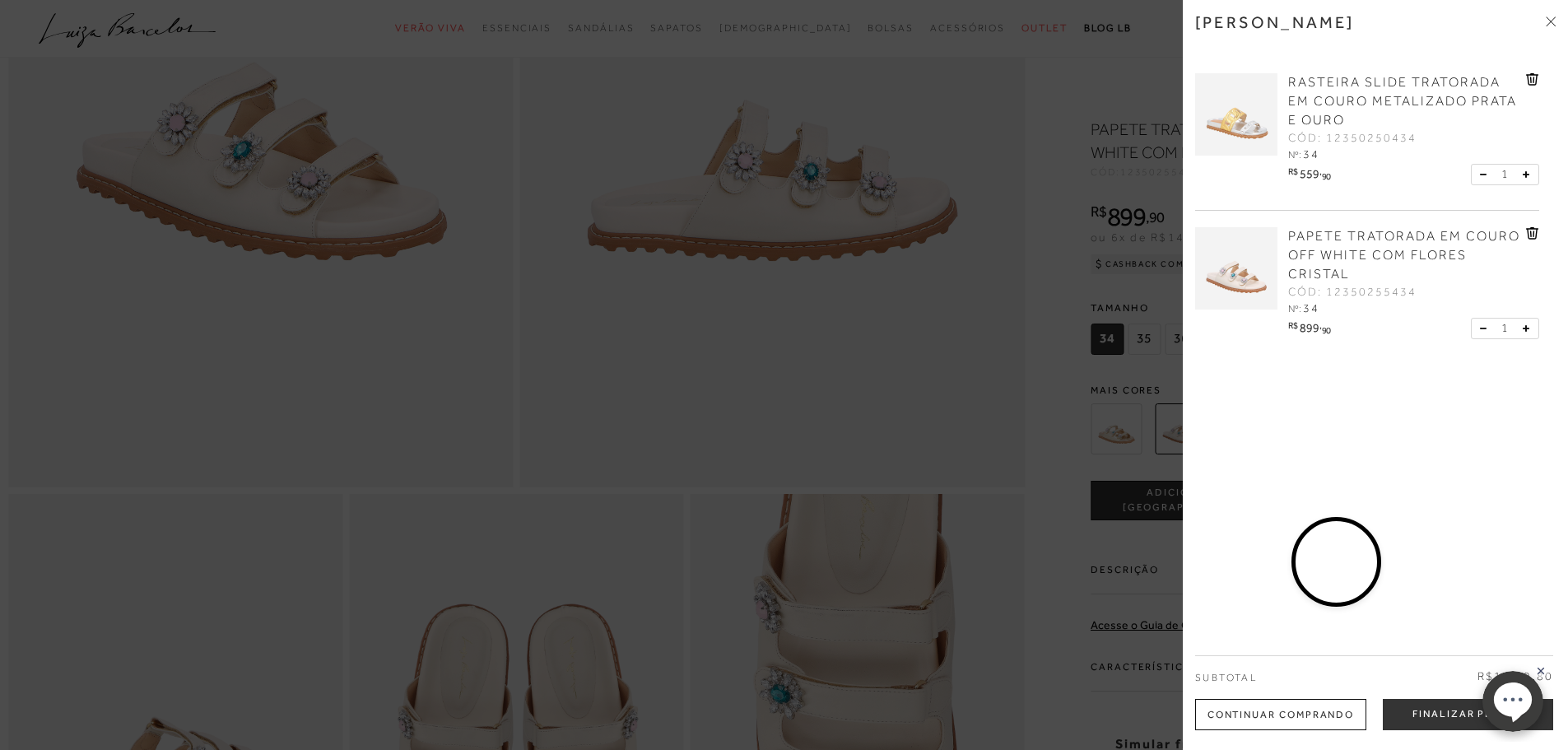
click html "0 .st0{fill:#3c3c3b;} .st1{opacity:0.2;} .st2{fill:#231F20;} .st3{fill:#FFFFFF;…"
click at [1469, 719] on body "0 .st0{fill:#3c3c3b;} .st1{opacity:0.2;} .st2{fill:#231F20;} .st3{fill:#FFFFFF;…" at bounding box center [1512, 700] width 95 height 82
click at [1547, 593] on div "[PERSON_NAME] RASTEIRA SLIDE TRATORADA EM COURO METALIZADO PRATA E OURO CÓD: 12…" at bounding box center [1376, 375] width 385 height 750
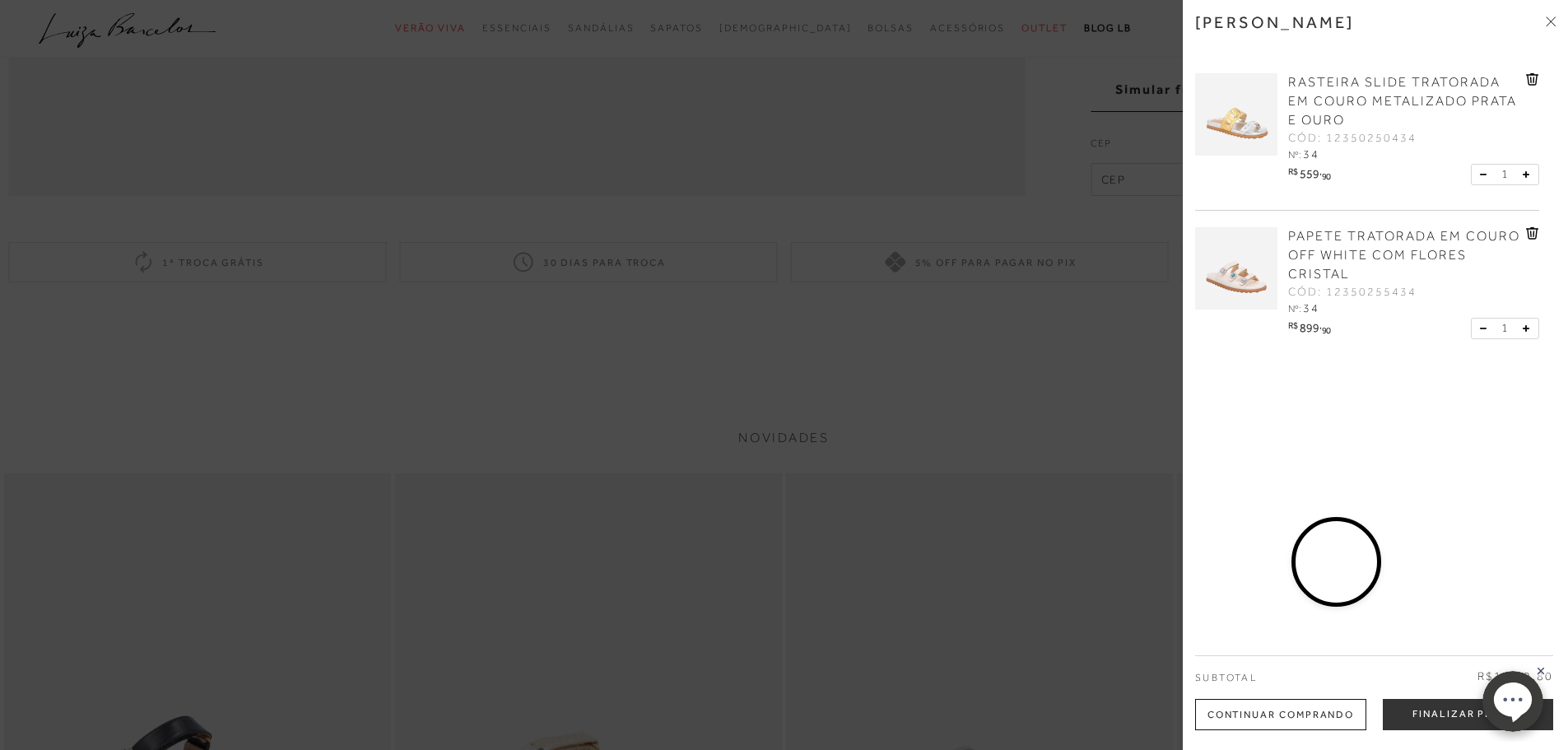
scroll to position [2777, 0]
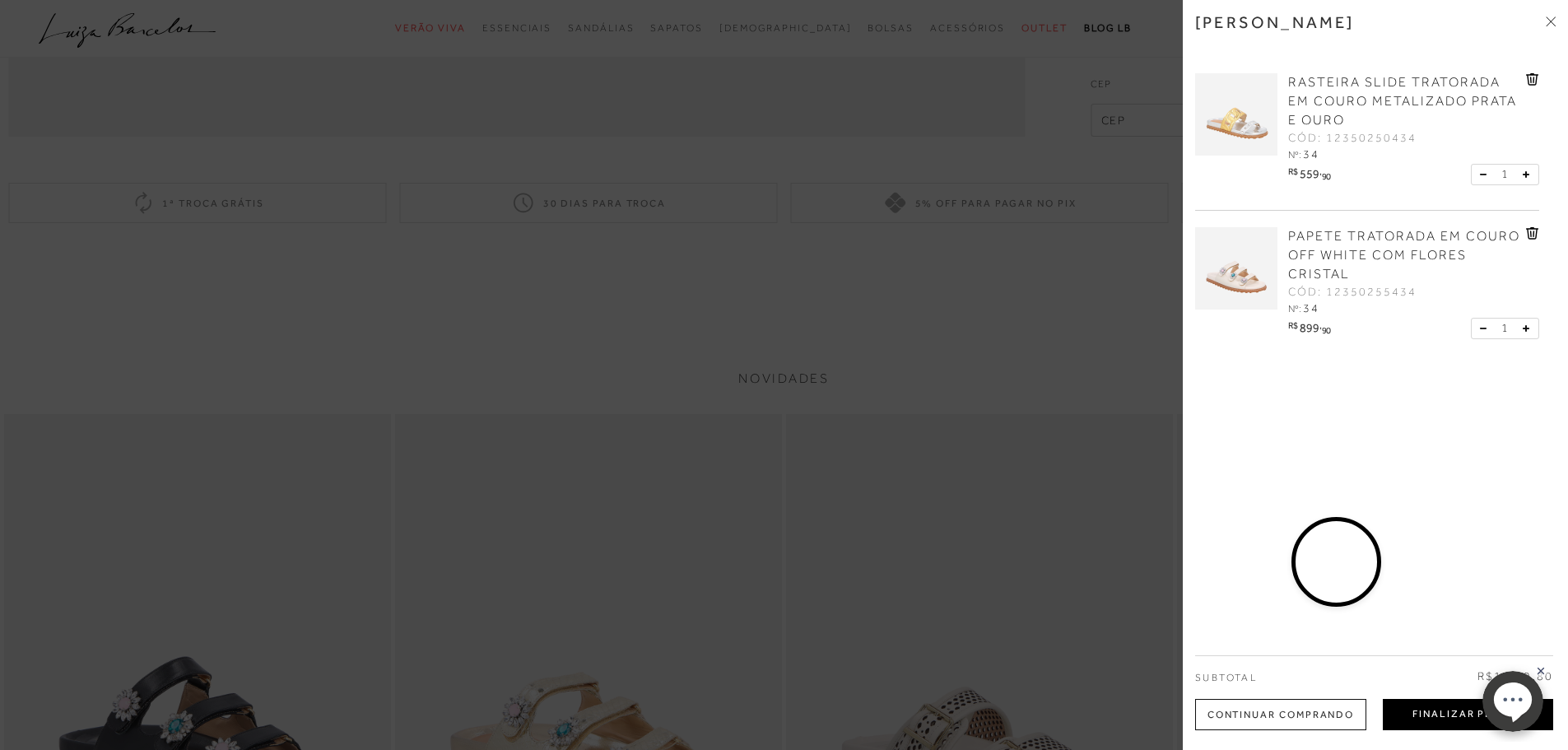
click at [1452, 716] on button "Finalizar Pedido" at bounding box center [1468, 714] width 170 height 31
